Goal: Task Accomplishment & Management: Manage account settings

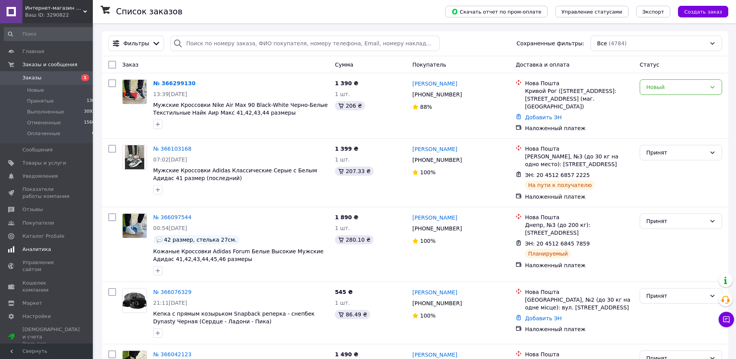
click at [39, 150] on span "Аналитика" at bounding box center [36, 249] width 29 height 7
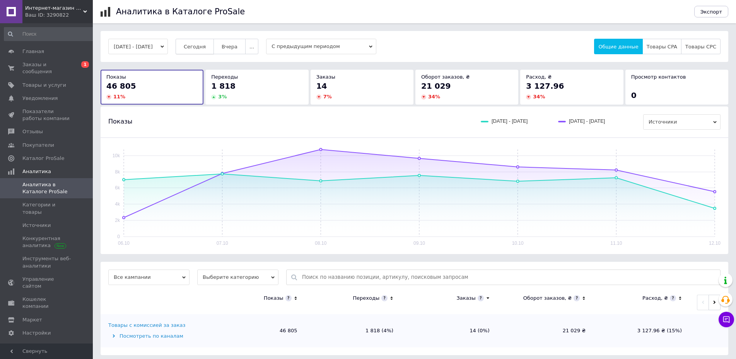
click at [206, 48] on span "Сегодня" at bounding box center [195, 47] width 22 height 6
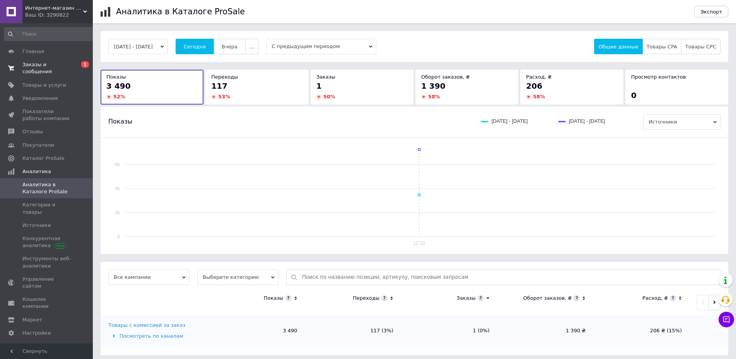
click at [68, 62] on span "Заказы и сообщения" at bounding box center [46, 68] width 49 height 14
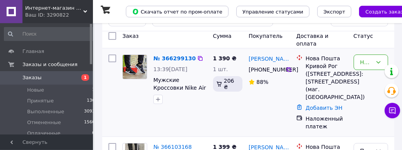
scroll to position [39, 0]
